Goal: Transaction & Acquisition: Download file/media

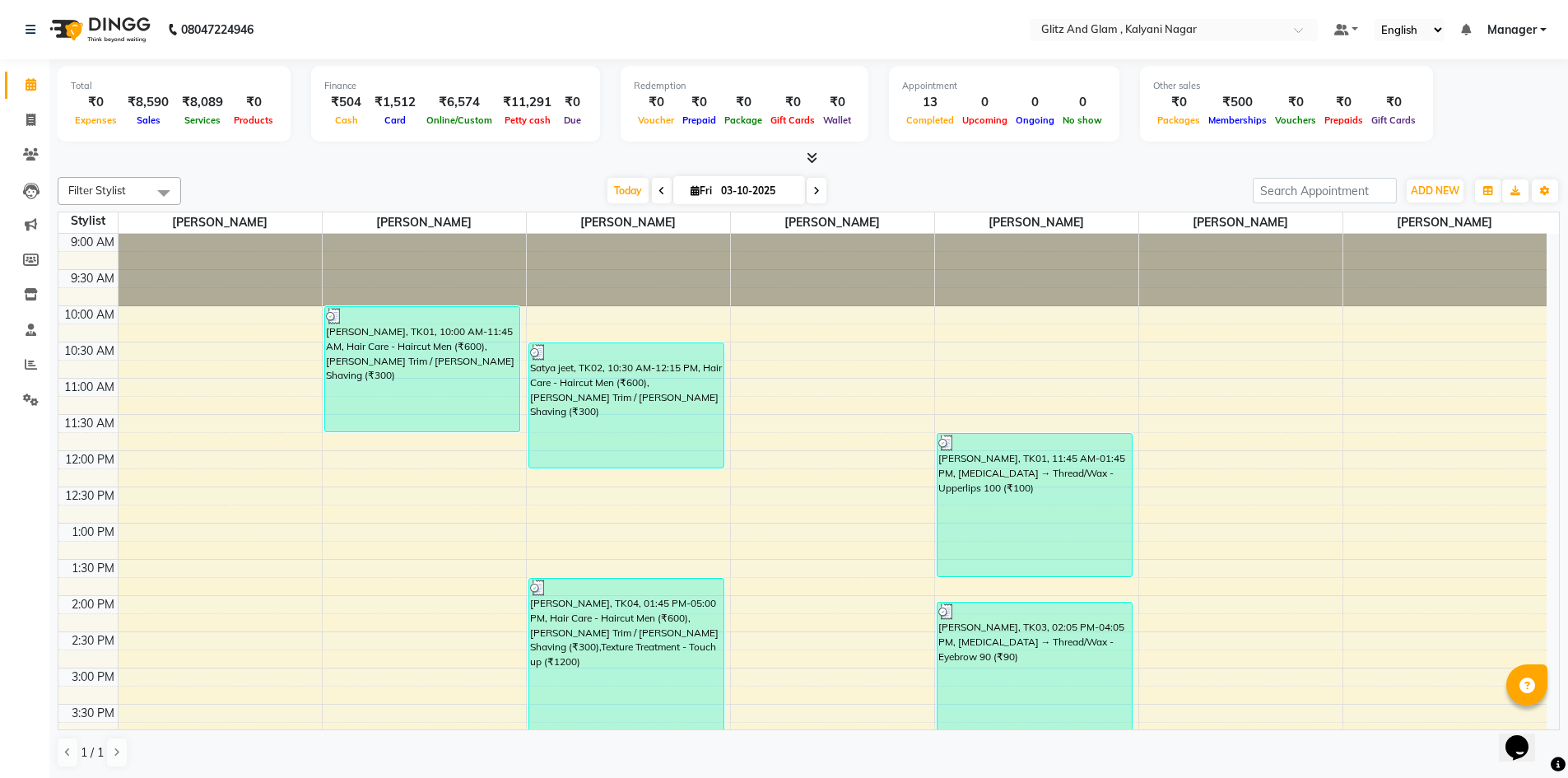
scroll to position [414, 0]
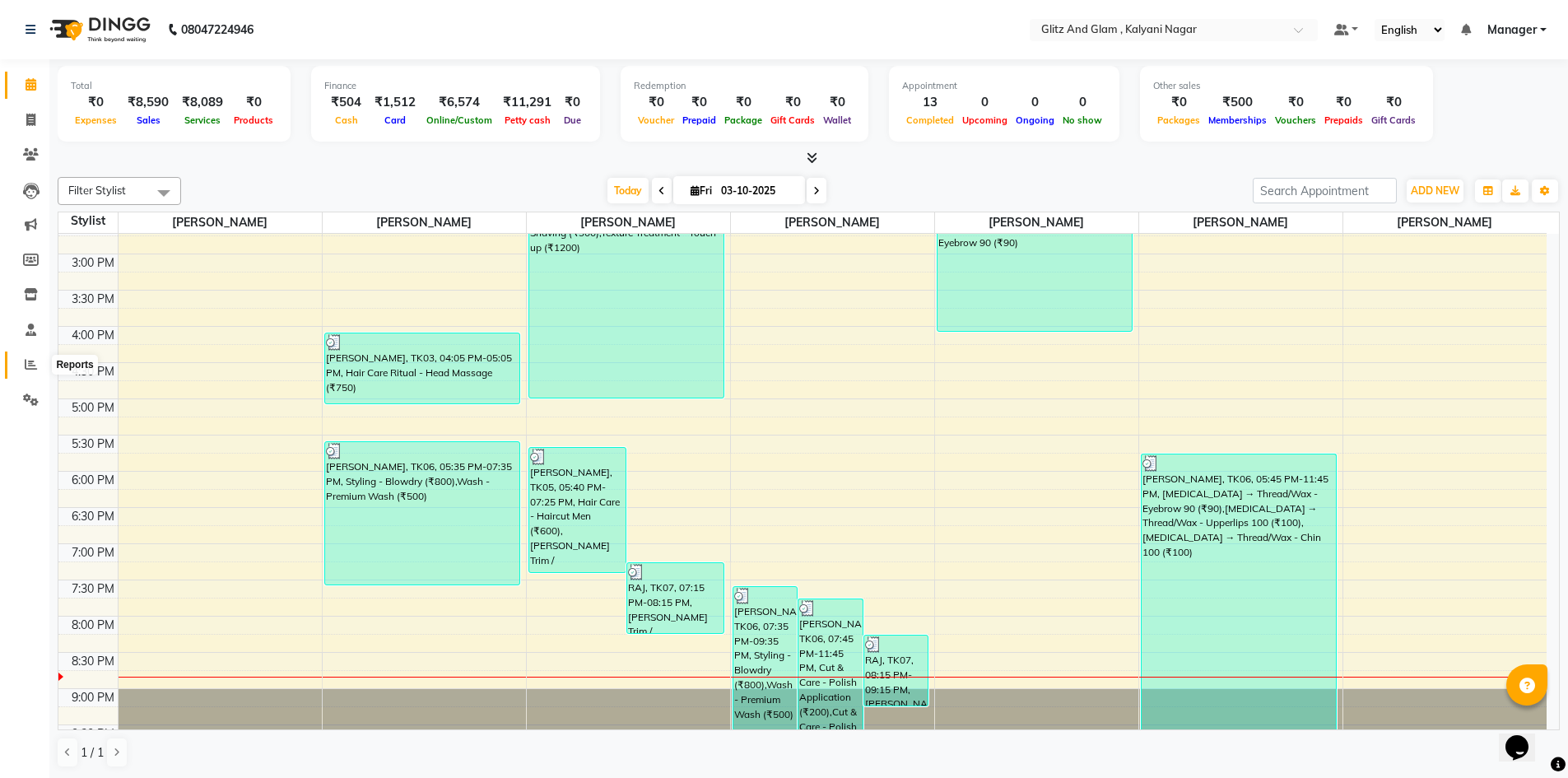
click at [34, 362] on icon at bounding box center [31, 365] width 12 height 12
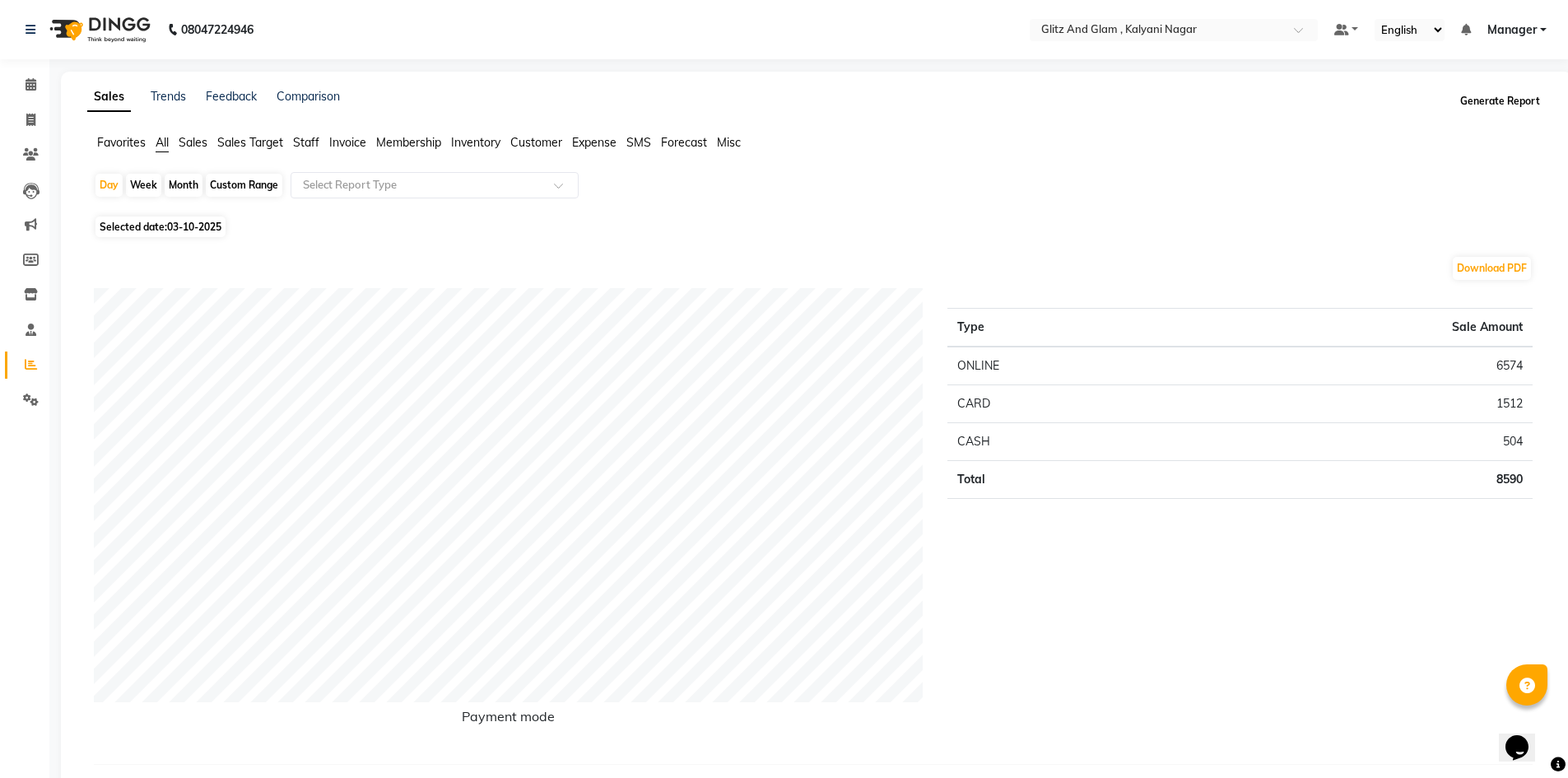
click at [1470, 101] on button "Generate Report" at bounding box center [1500, 101] width 88 height 23
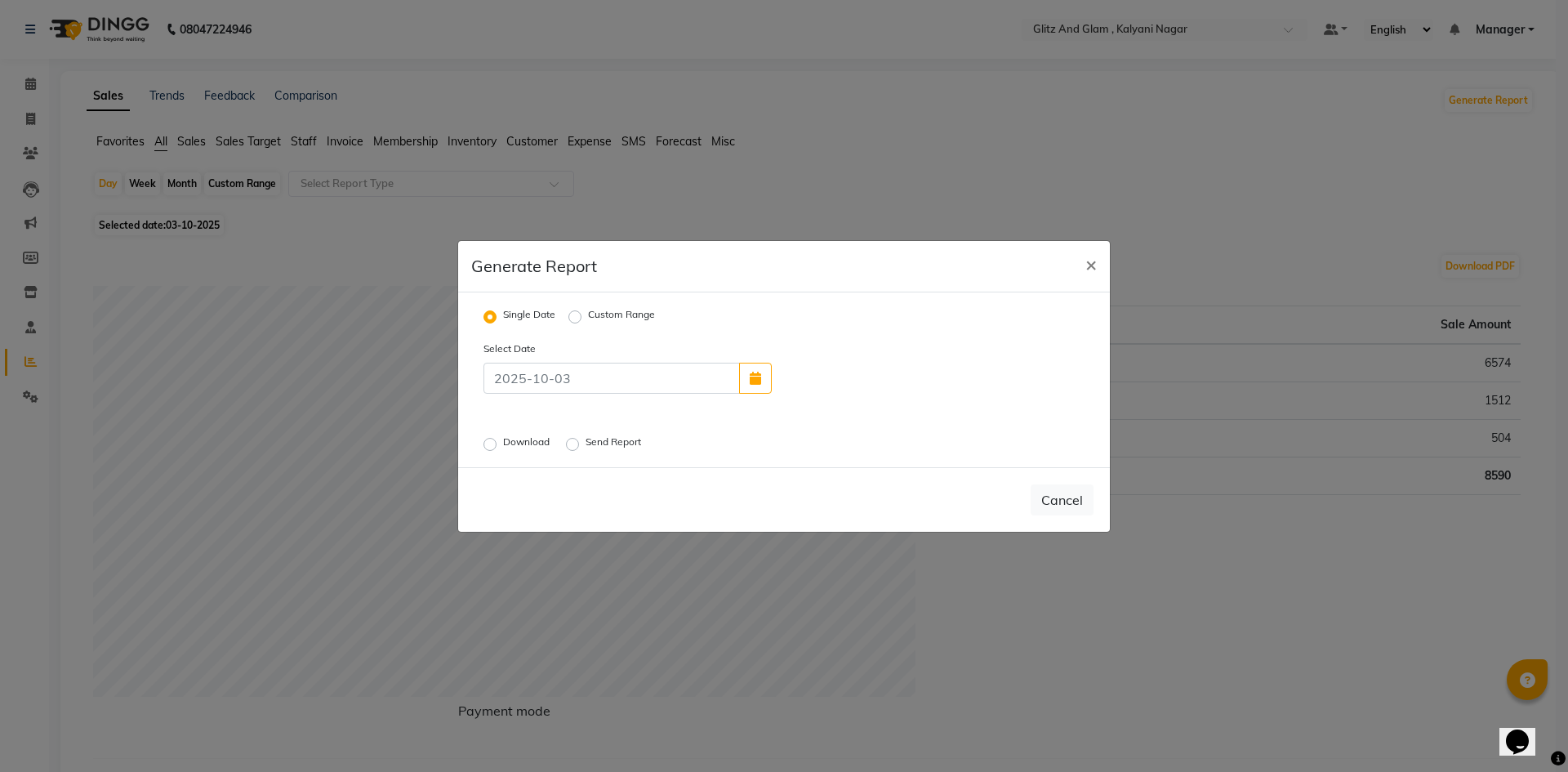
click at [503, 443] on label "Download" at bounding box center [528, 445] width 50 height 19
click at [494, 443] on input "Download" at bounding box center [492, 443] width 11 height 11
radio input "true"
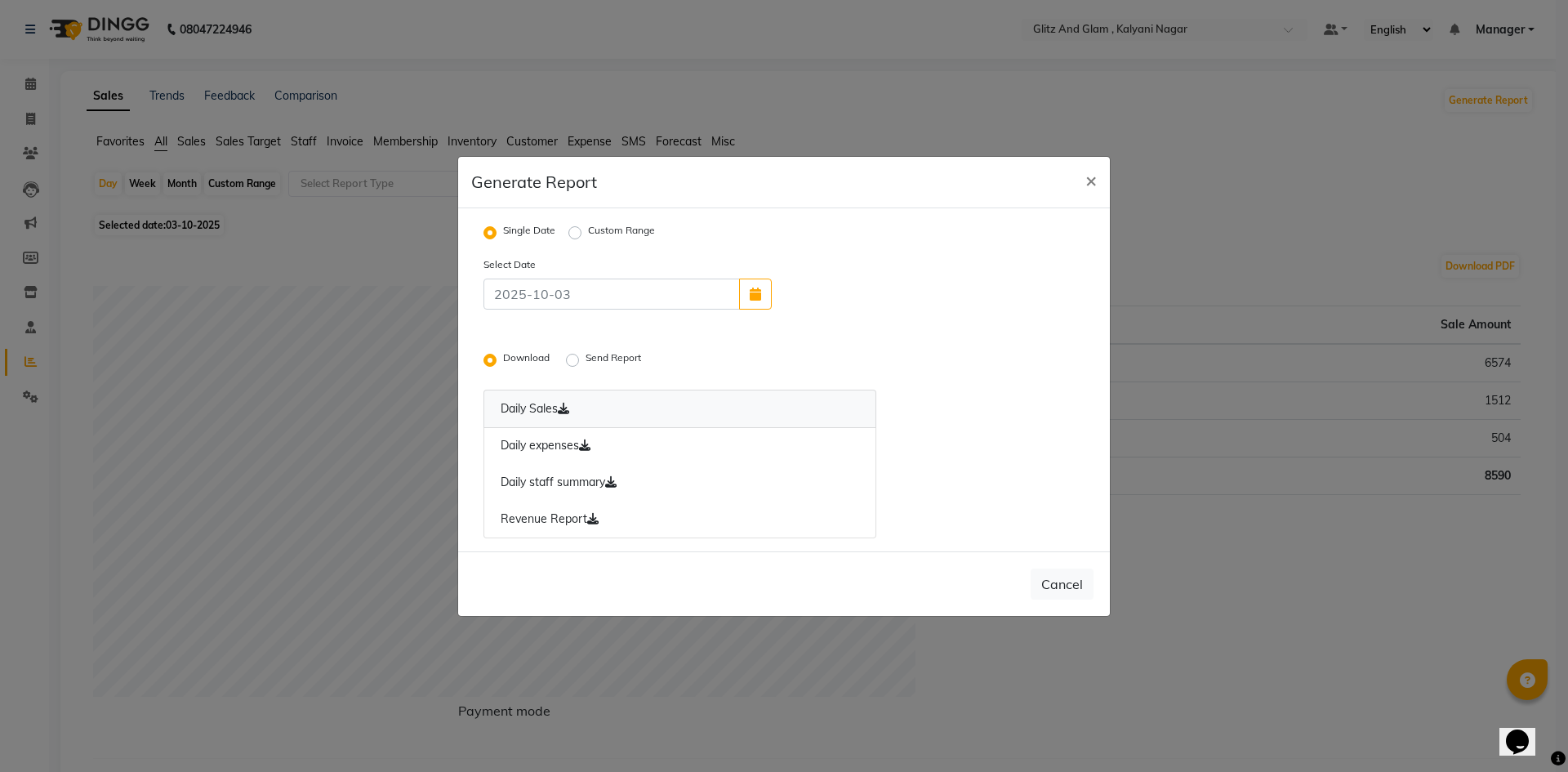
click at [567, 409] on icon at bounding box center [563, 408] width 11 height 11
click at [588, 449] on icon at bounding box center [584, 445] width 11 height 11
click at [615, 482] on icon at bounding box center [611, 482] width 11 height 11
click at [596, 518] on icon at bounding box center [592, 518] width 11 height 11
